Goal: Transaction & Acquisition: Purchase product/service

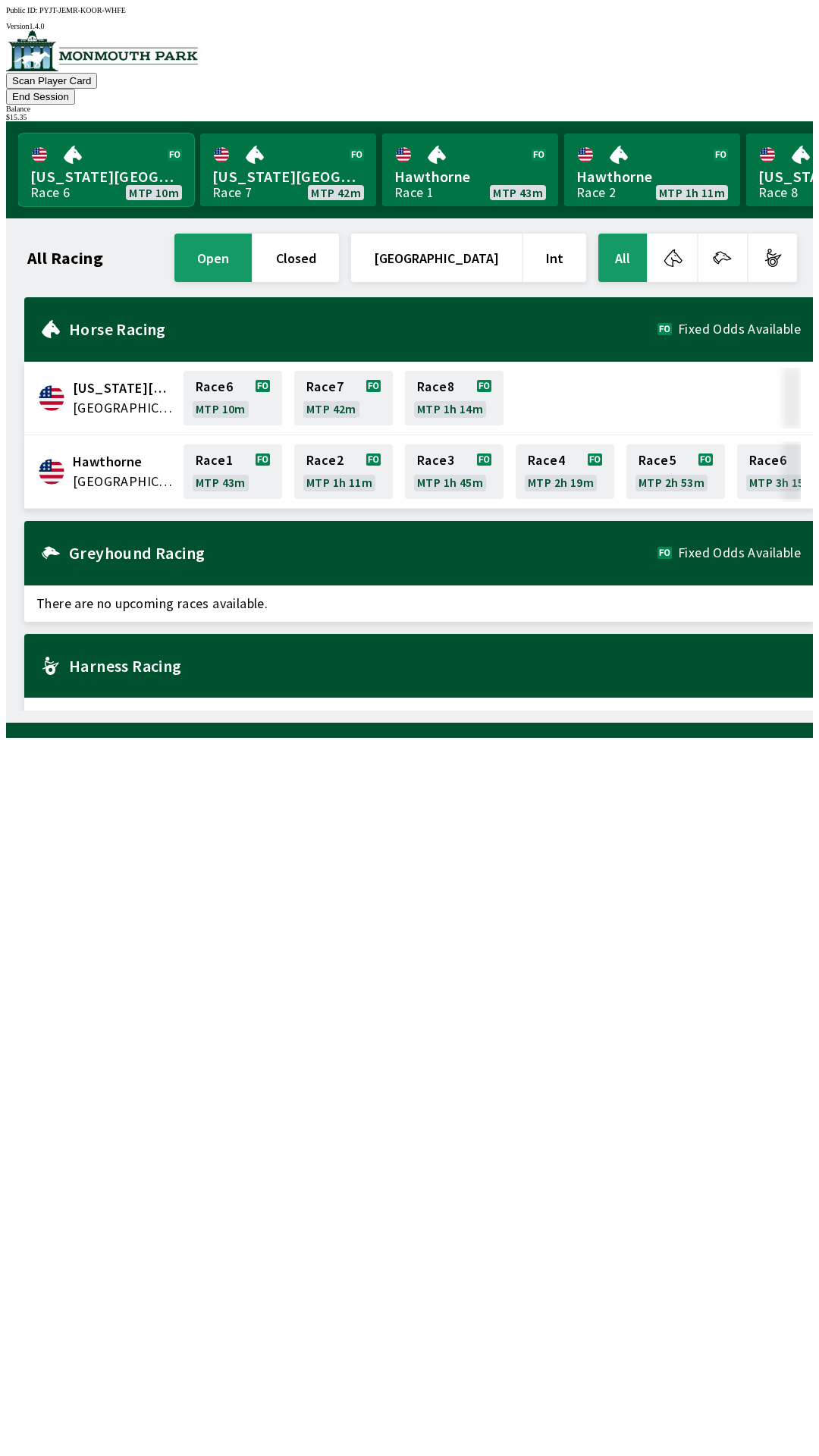
click at [88, 158] on link "[US_STATE] Park Race 6 MTP 10m" at bounding box center [106, 169] width 176 height 72
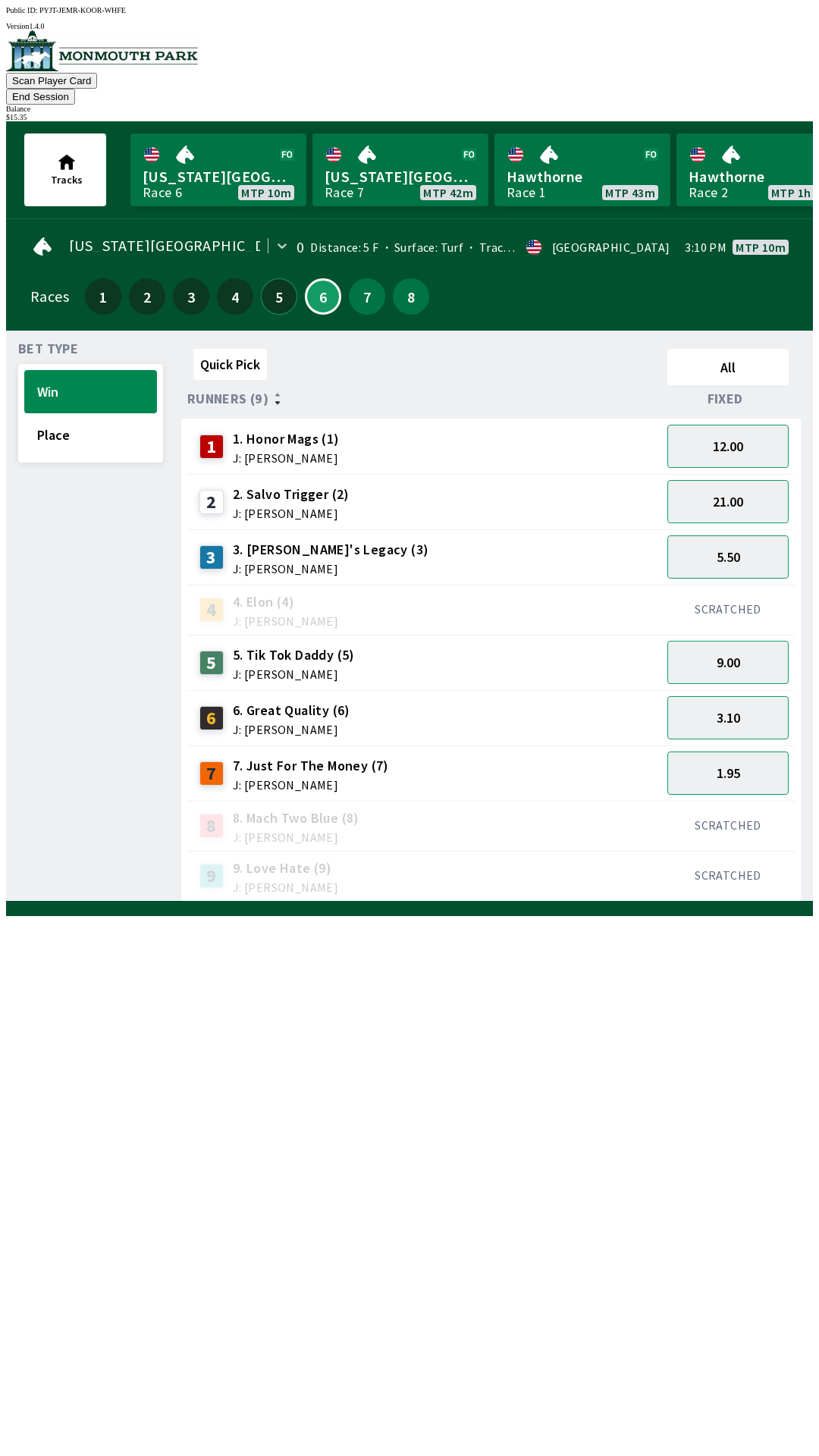
click at [262, 280] on button "5" at bounding box center [279, 296] width 37 height 37
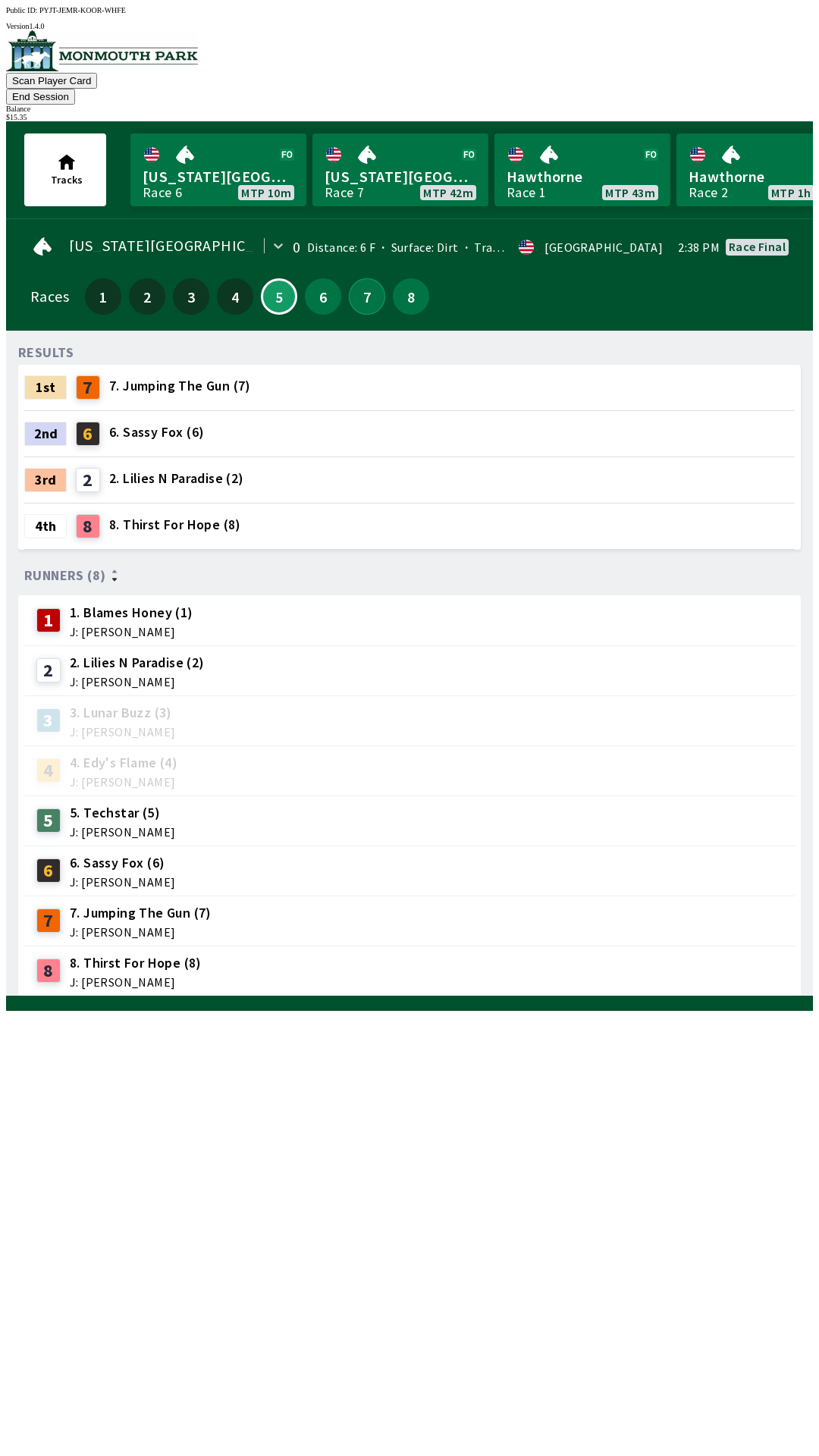
click at [355, 278] on button "7" at bounding box center [367, 296] width 37 height 37
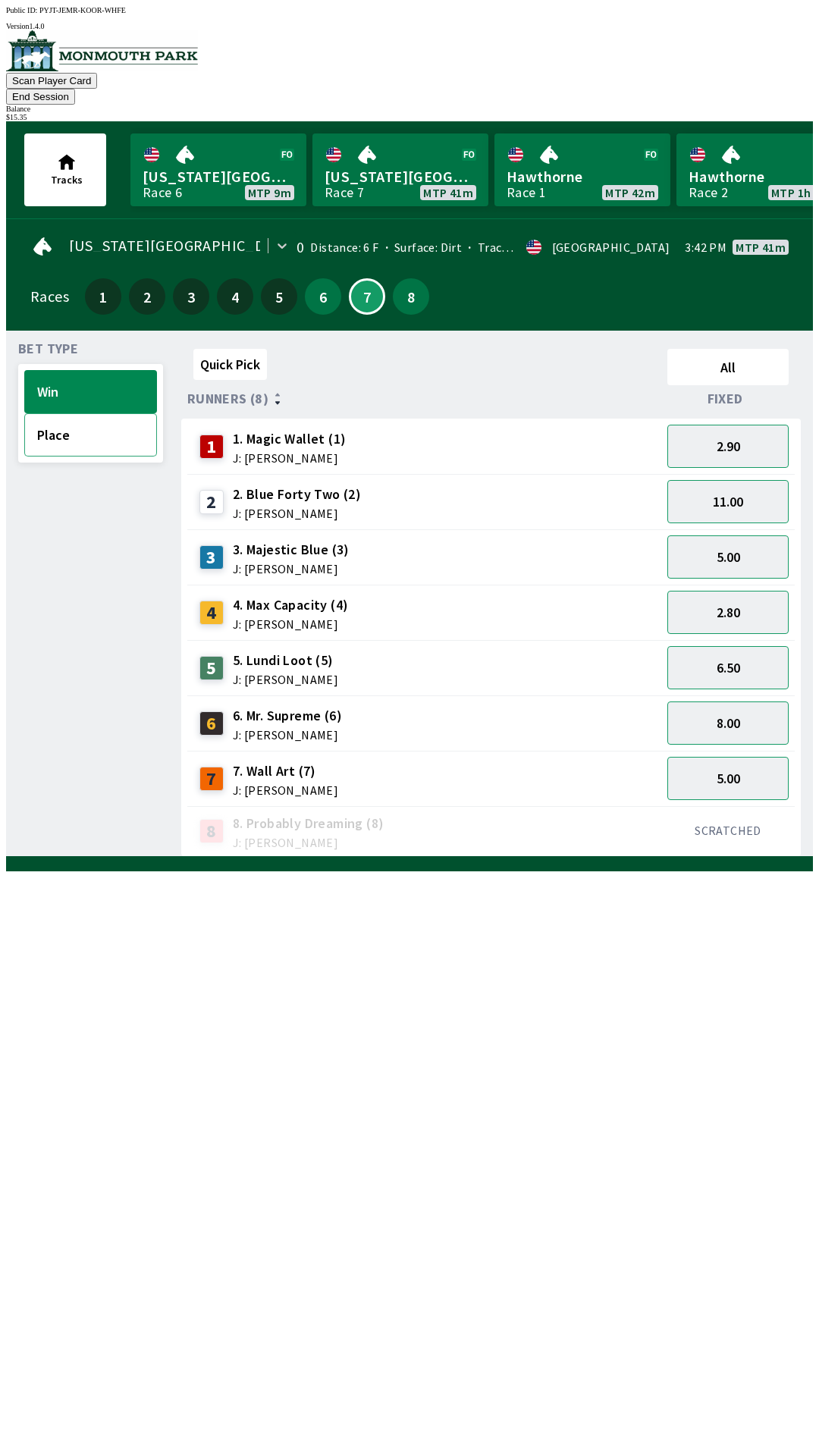
click at [80, 417] on button "Place" at bounding box center [90, 434] width 132 height 43
click at [745, 591] on button "1.70" at bounding box center [729, 612] width 122 height 43
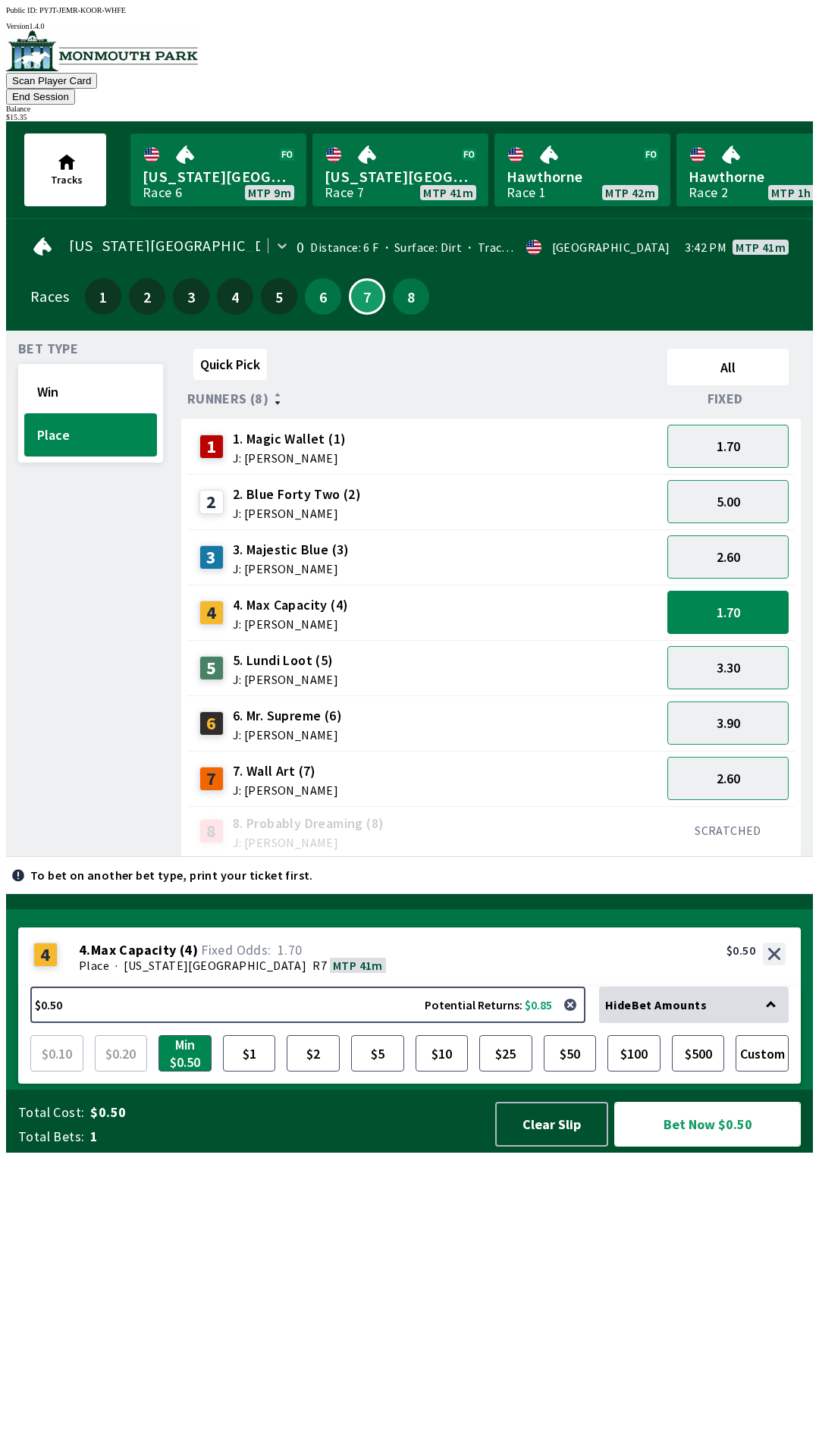
click at [704, 1147] on button "Bet Now $0.50" at bounding box center [707, 1124] width 187 height 45
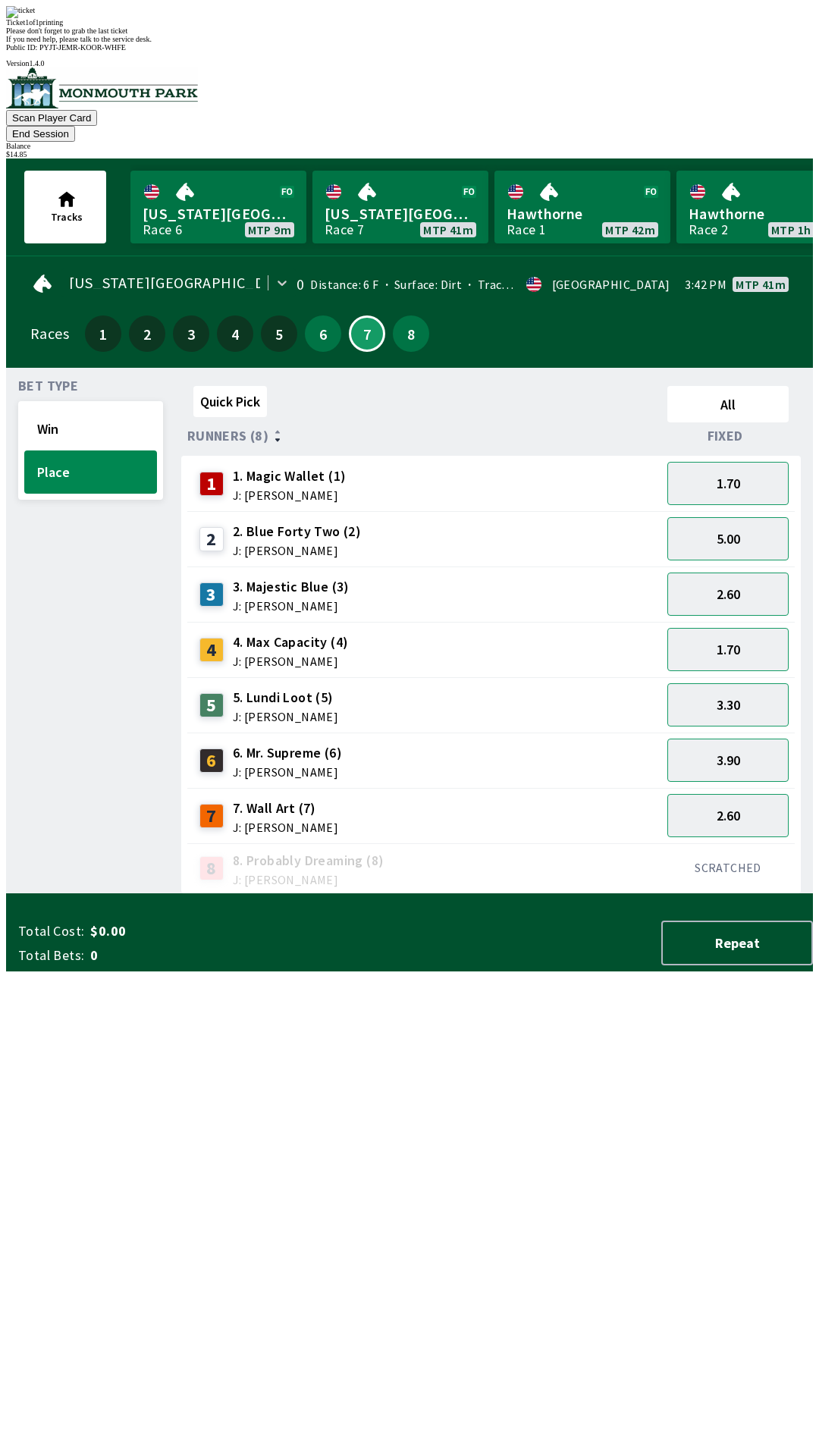
click at [58, 773] on div "Bet Type Win Place" at bounding box center [90, 636] width 145 height 514
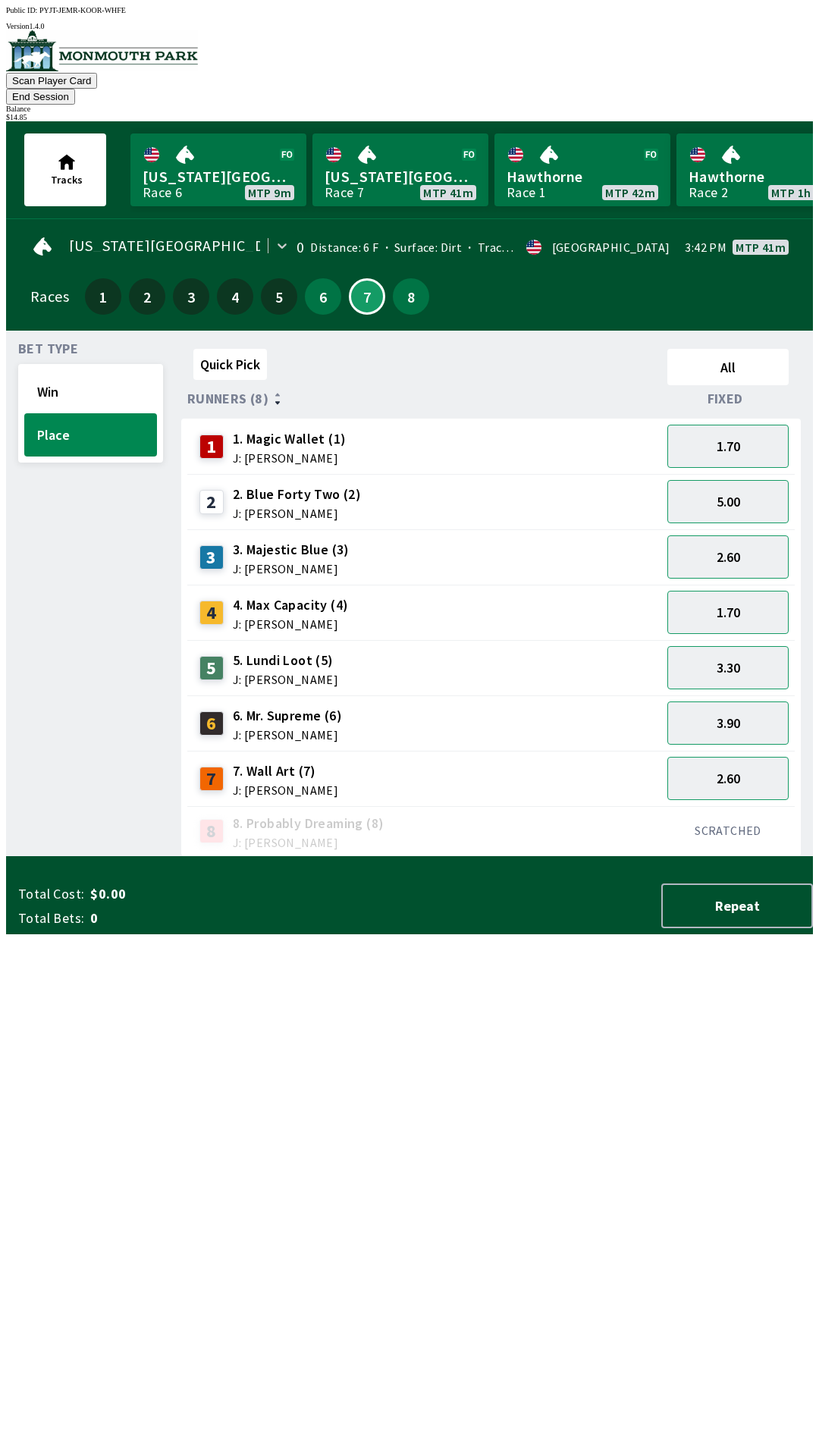
click at [75, 88] on button "End Session" at bounding box center [40, 97] width 69 height 16
